Goal: Task Accomplishment & Management: Use online tool/utility

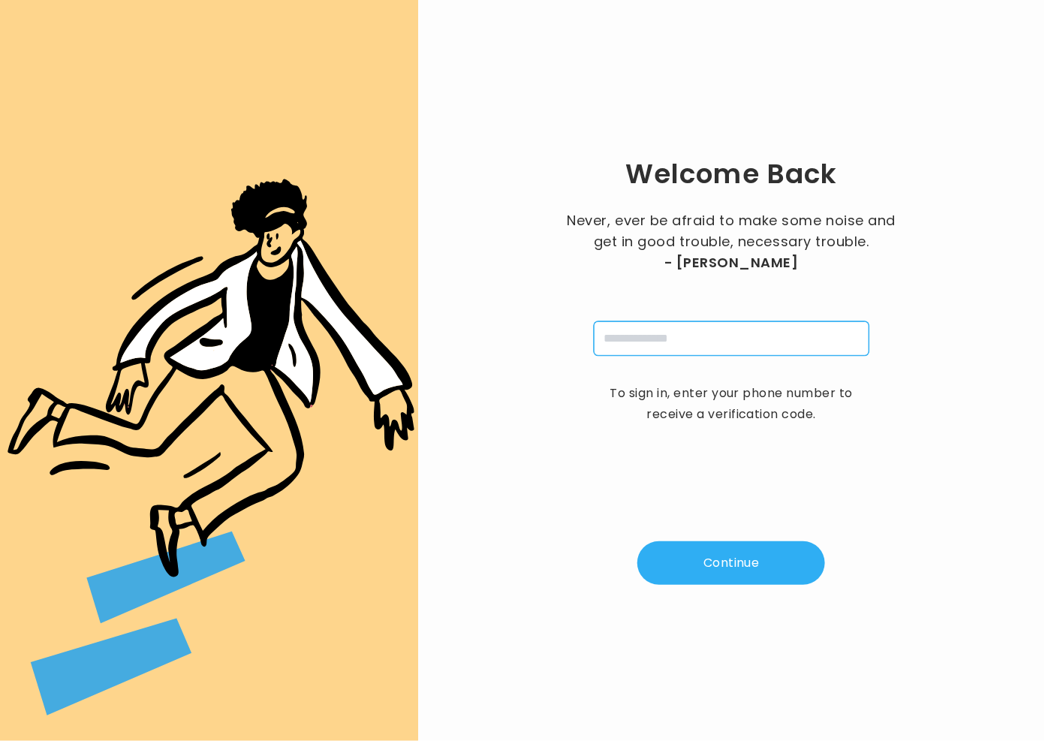
click at [678, 342] on input "tel" at bounding box center [732, 338] width 276 height 35
type input "**********"
click at [703, 558] on button "Continue" at bounding box center [731, 563] width 188 height 44
type input "*"
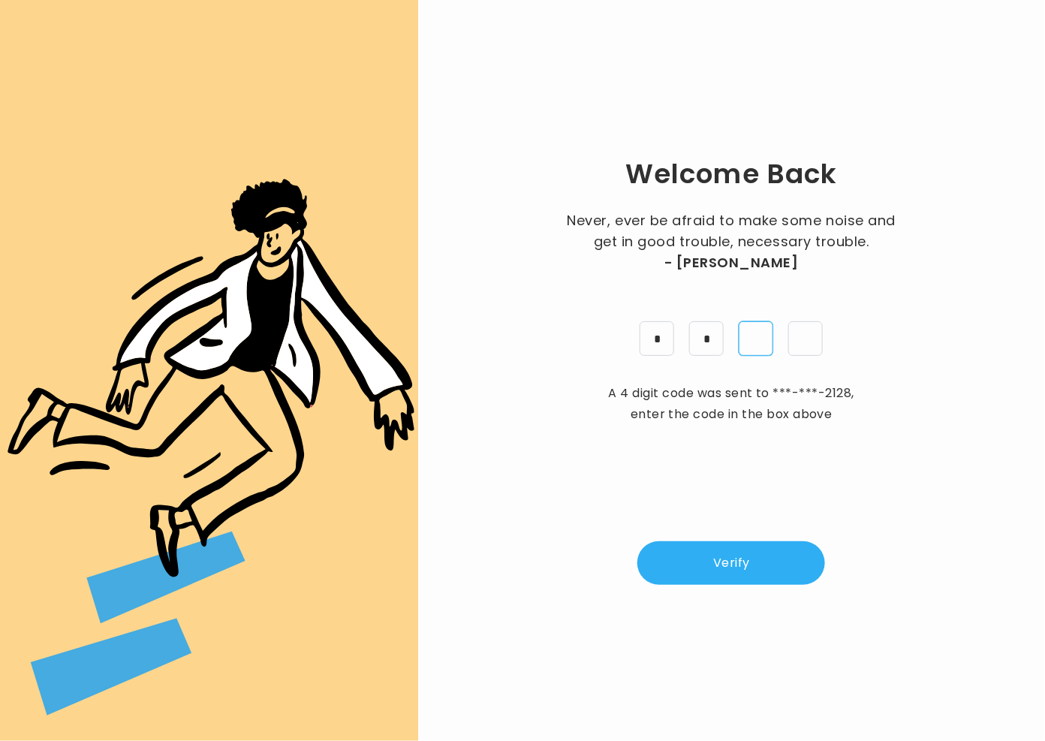
type input "*"
click at [758, 568] on button "Verify" at bounding box center [731, 563] width 188 height 44
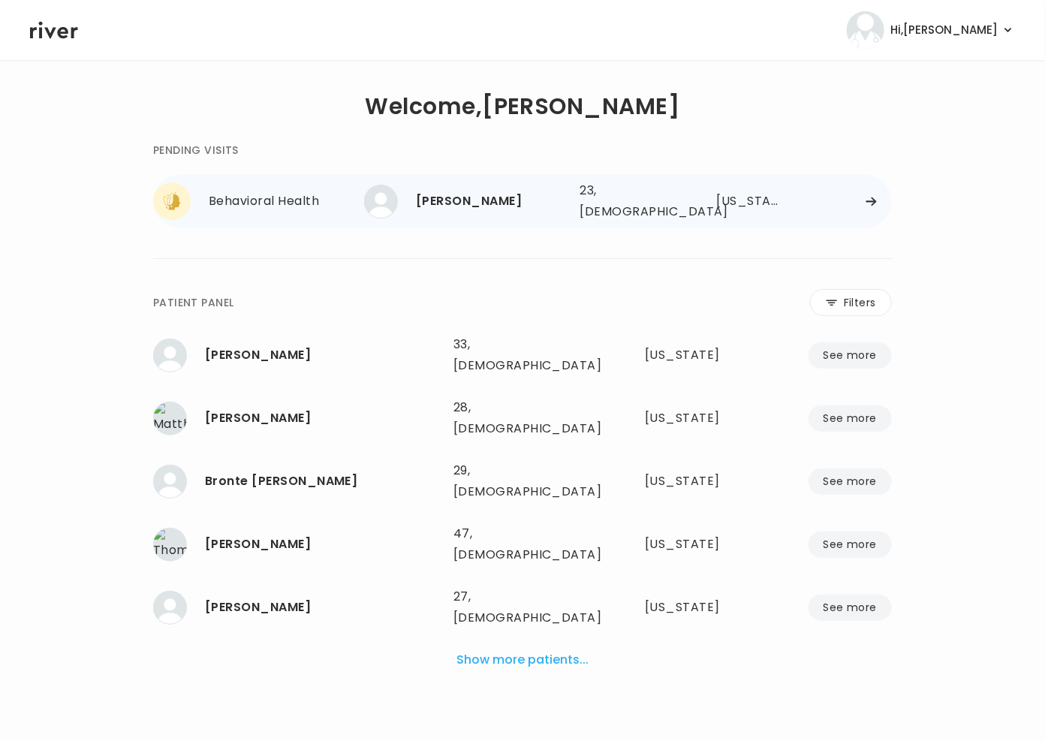
click at [288, 204] on div "Behavioral Health" at bounding box center [286, 201] width 155 height 21
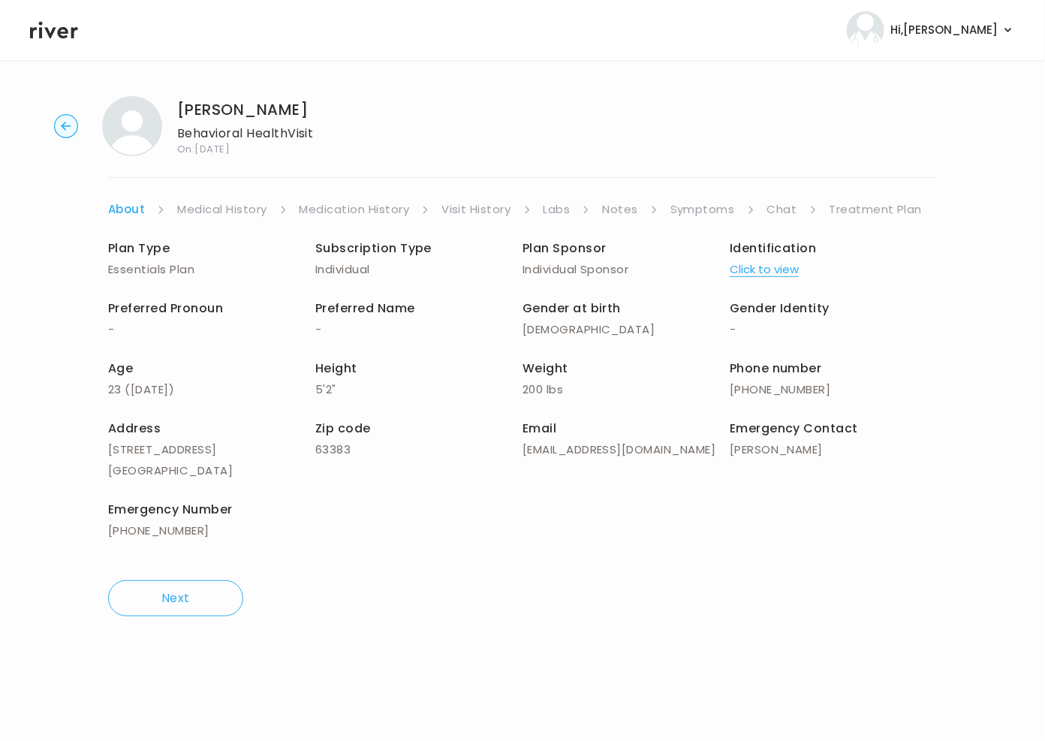
click at [710, 215] on link "Symptoms" at bounding box center [703, 209] width 65 height 21
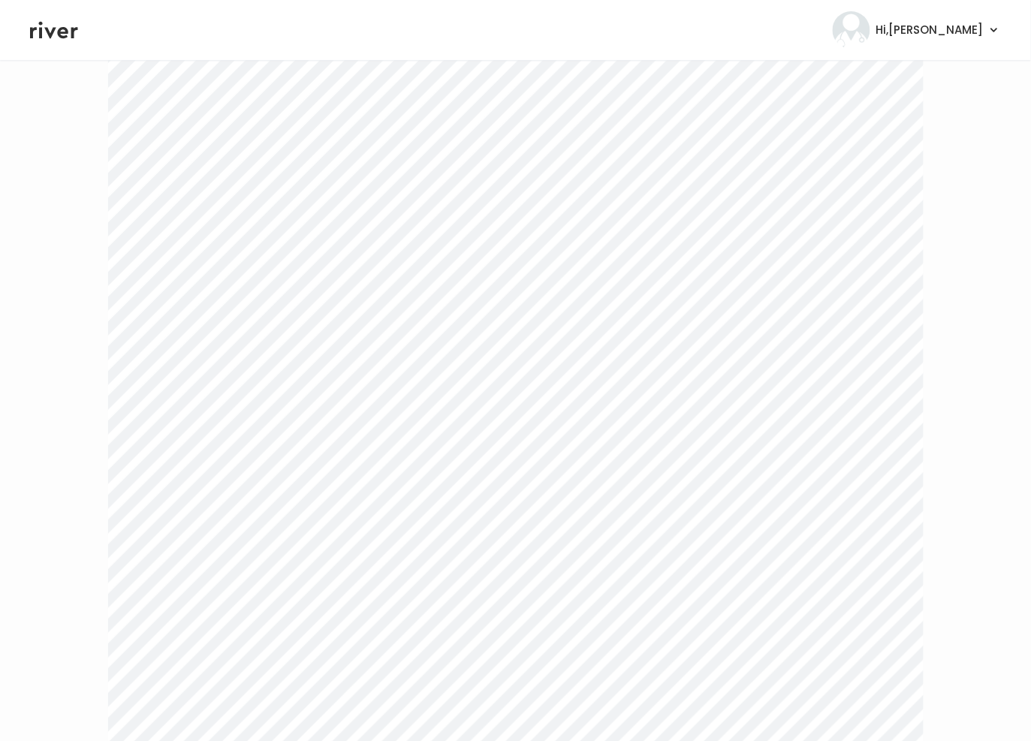
scroll to position [2812, 0]
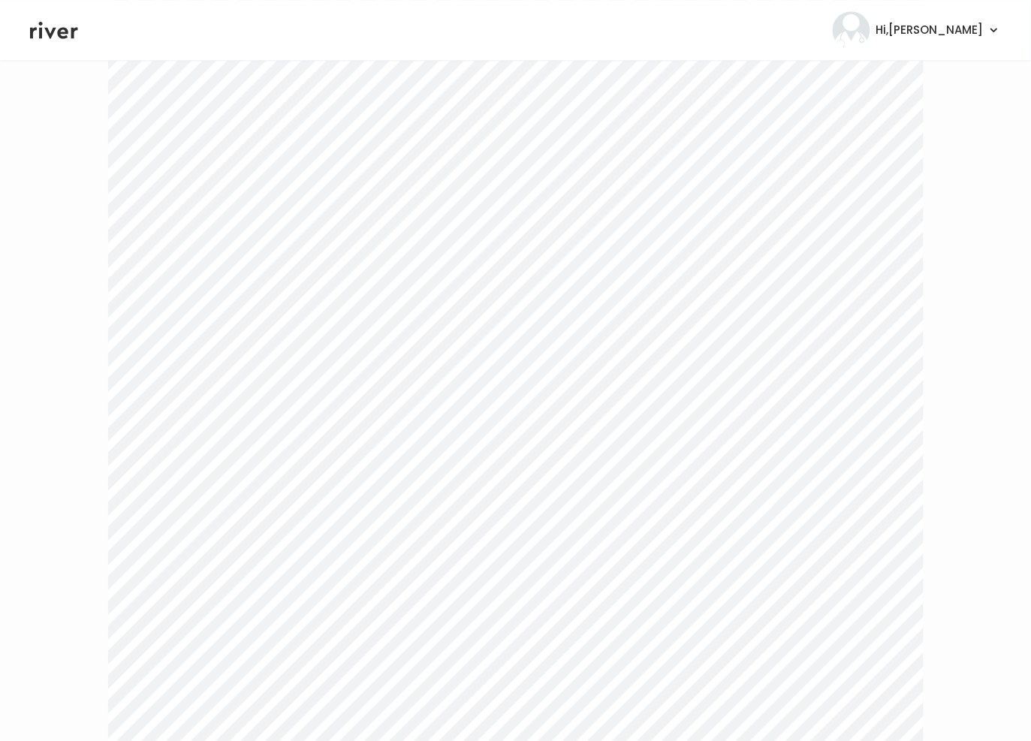
scroll to position [0, 0]
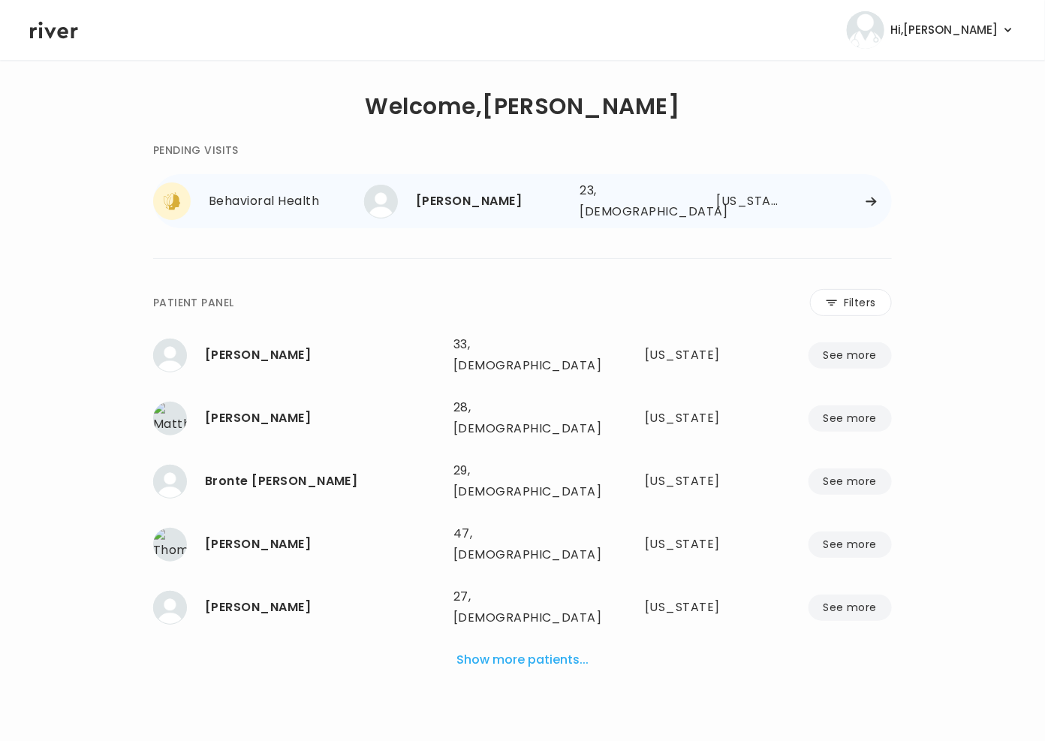
click at [251, 200] on div "Behavioral Health" at bounding box center [286, 201] width 155 height 21
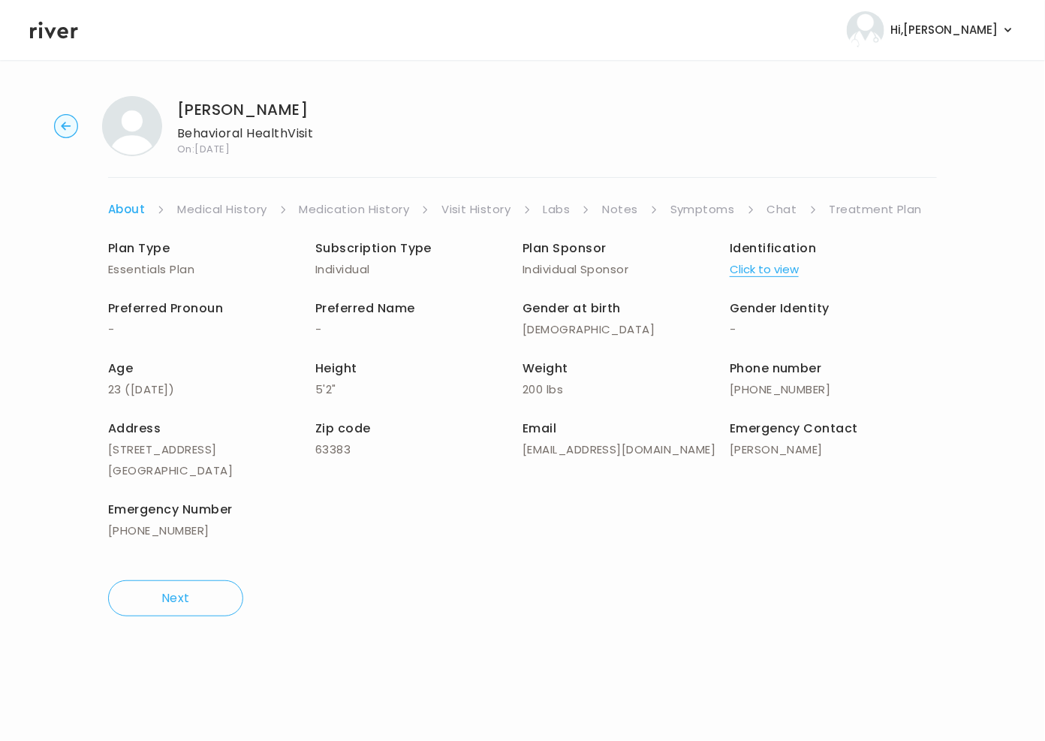
click at [848, 215] on link "Treatment Plan" at bounding box center [876, 209] width 93 height 21
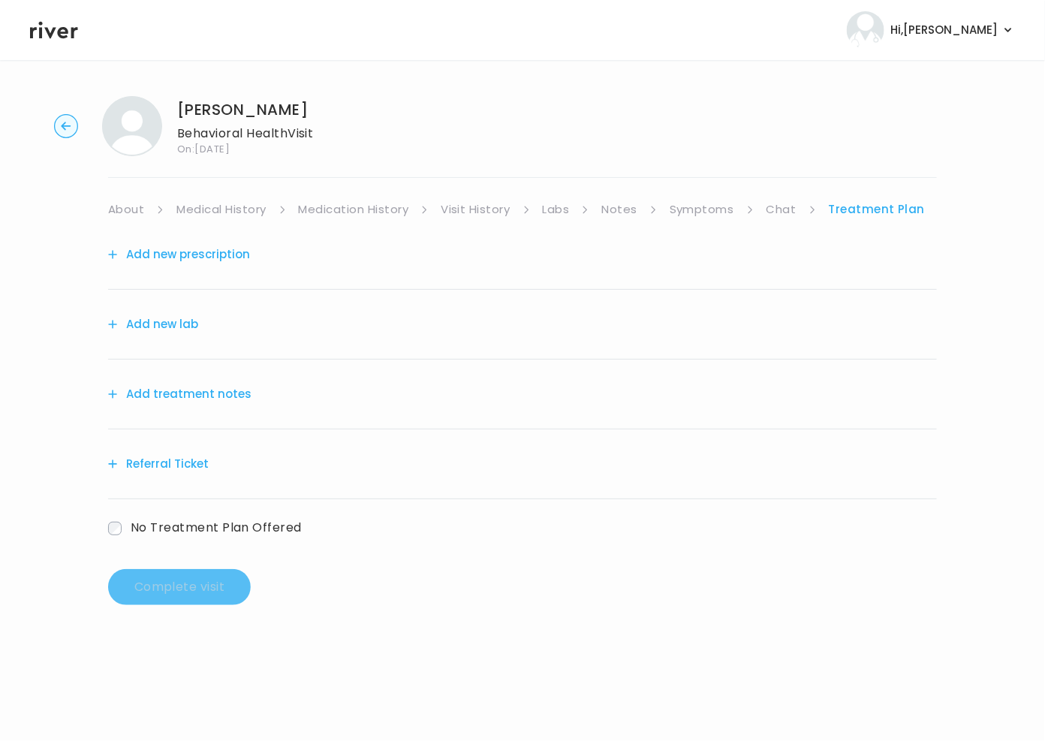
click at [209, 391] on button "Add treatment notes" at bounding box center [179, 394] width 143 height 21
